Goal: Information Seeking & Learning: Learn about a topic

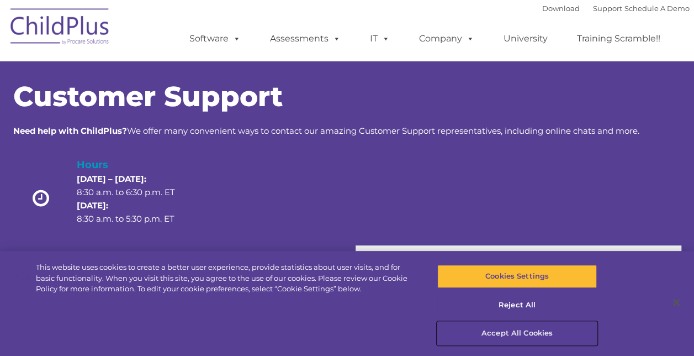
click at [509, 330] on button "Accept All Cookies" at bounding box center [517, 332] width 160 height 23
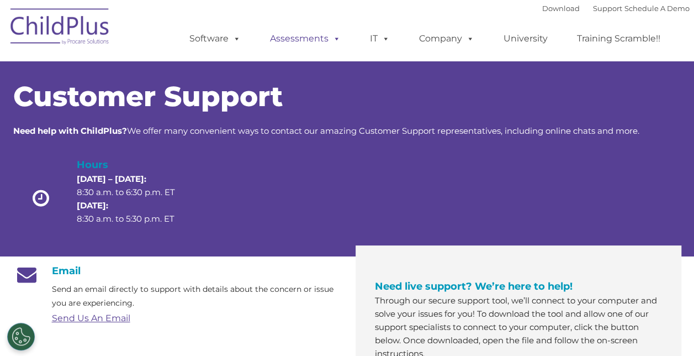
click at [338, 36] on span at bounding box center [335, 38] width 12 height 10
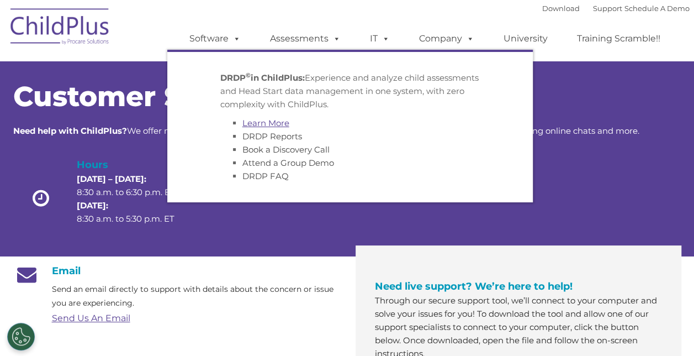
click at [282, 124] on link "Learn More" at bounding box center [265, 123] width 47 height 10
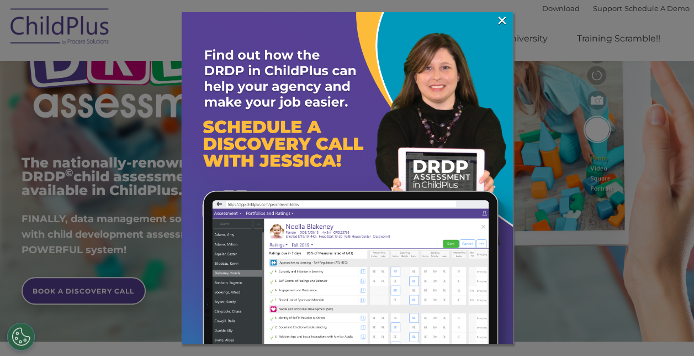
scroll to position [130, 0]
click at [324, 149] on img at bounding box center [347, 177] width 331 height 331
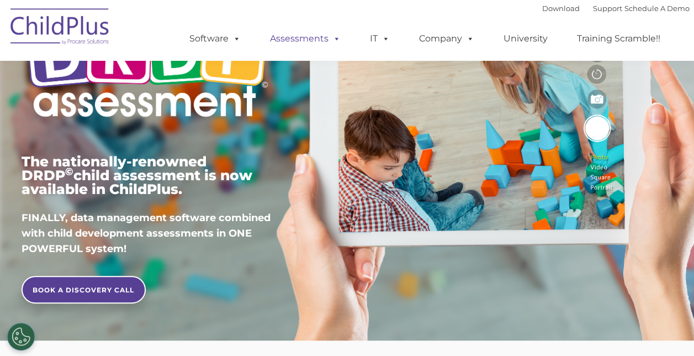
click at [335, 40] on span at bounding box center [335, 38] width 12 height 10
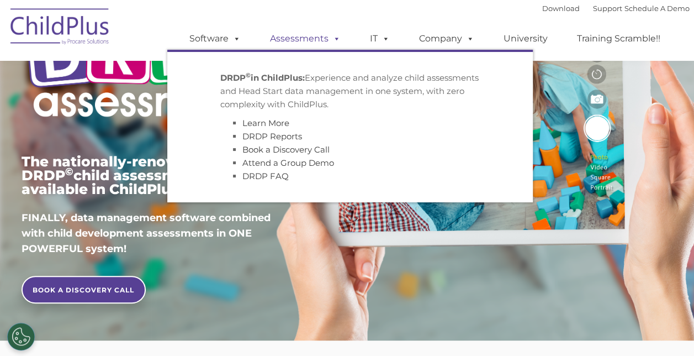
click at [335, 38] on span at bounding box center [335, 38] width 12 height 10
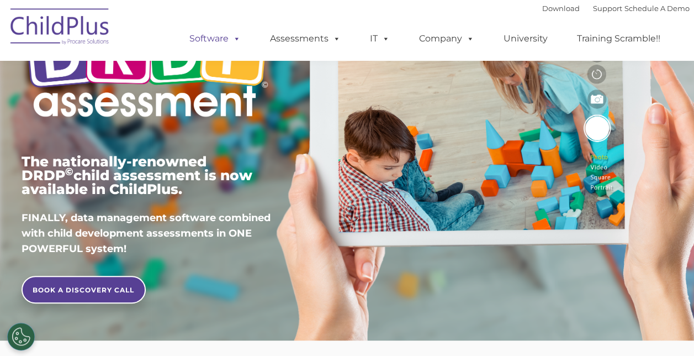
click at [234, 38] on span at bounding box center [235, 38] width 12 height 10
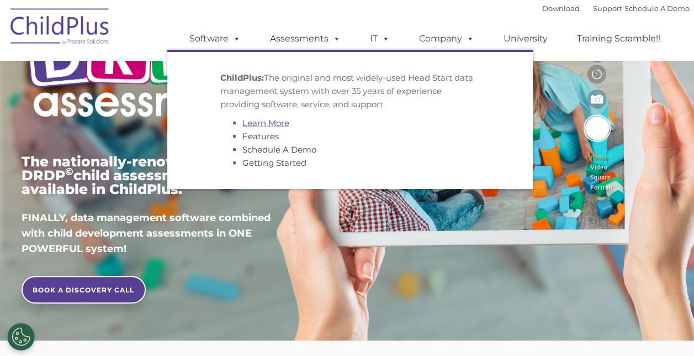
click at [273, 120] on link "Learn More" at bounding box center [265, 123] width 47 height 10
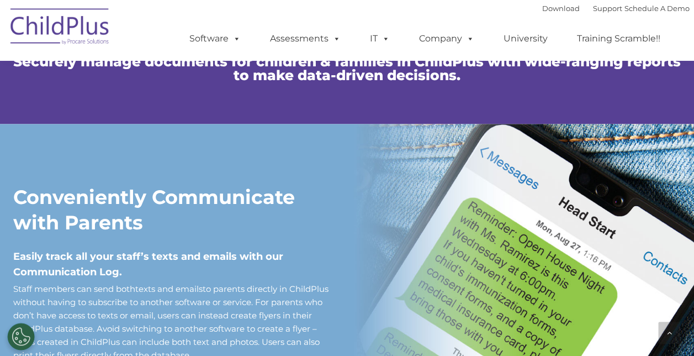
scroll to position [820, 0]
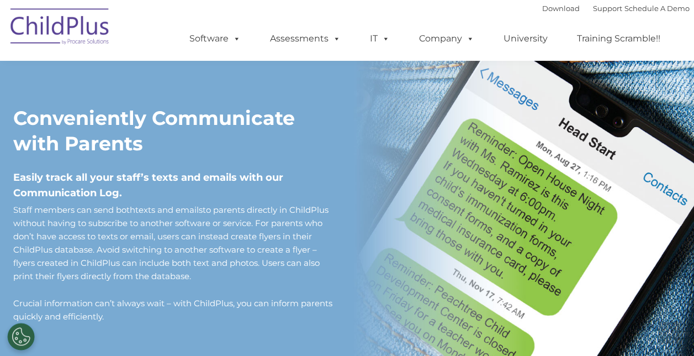
click at [333, 252] on p "Staff members can send both texts and emails to parents directly in ChildPlus w…" at bounding box center [176, 243] width 326 height 80
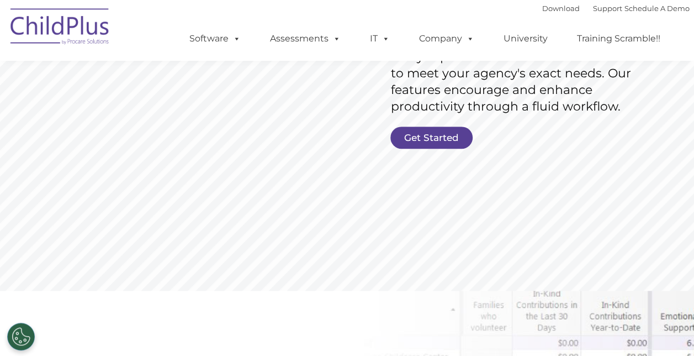
scroll to position [0, 0]
